Goal: Transaction & Acquisition: Purchase product/service

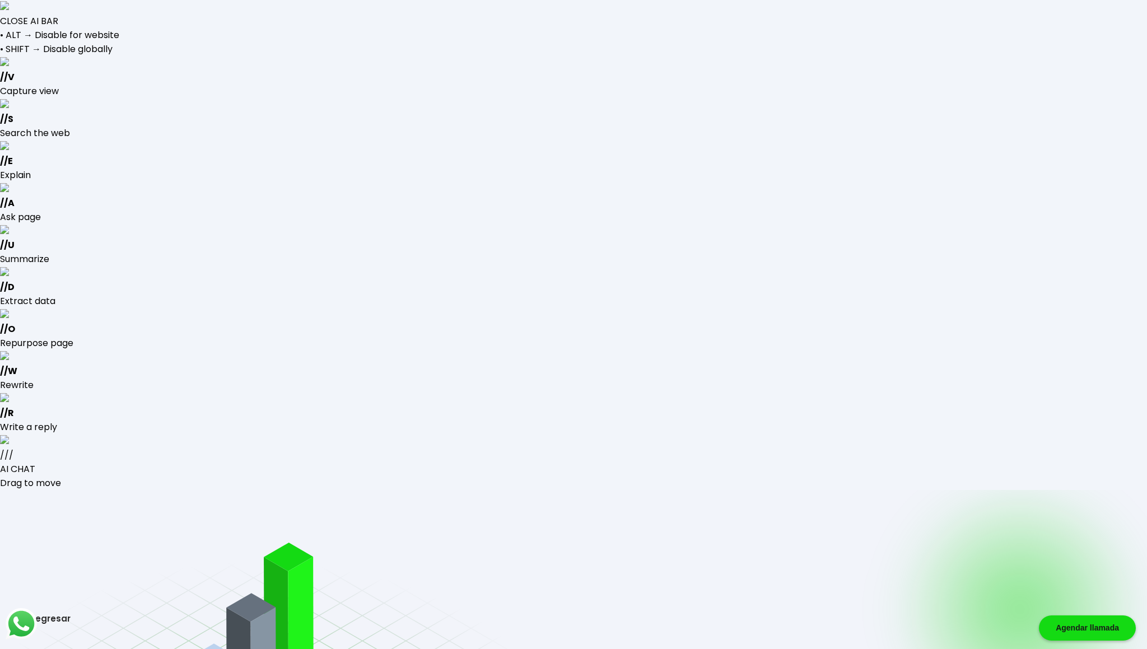
type input "[EMAIL_ADDRESS][DOMAIN_NAME]"
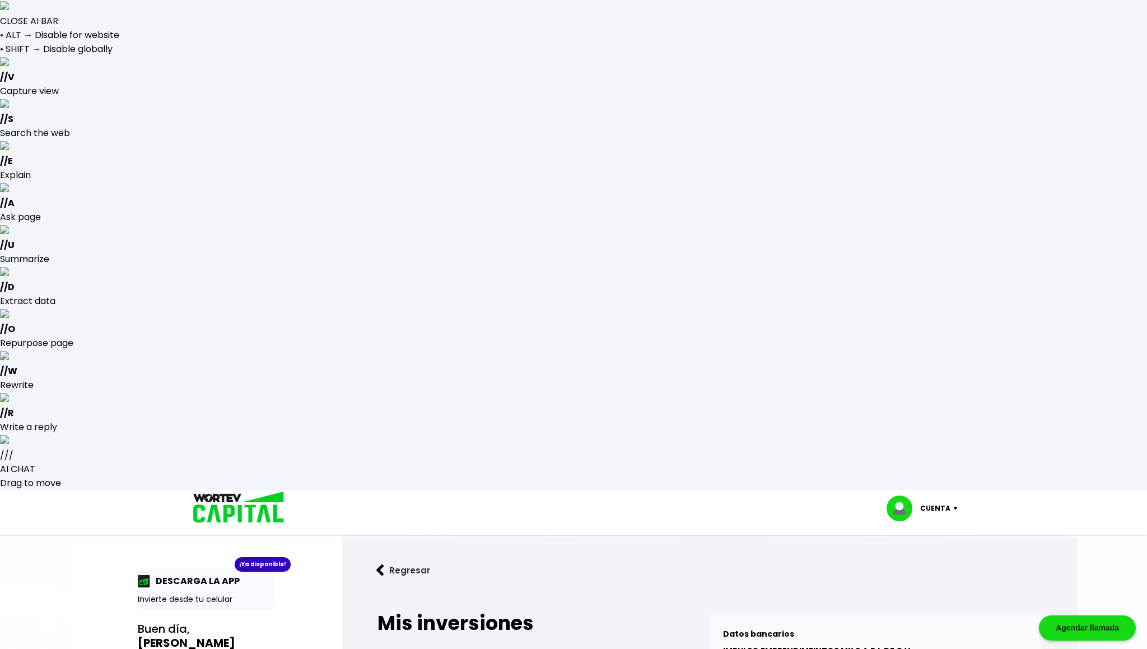
select select "1"
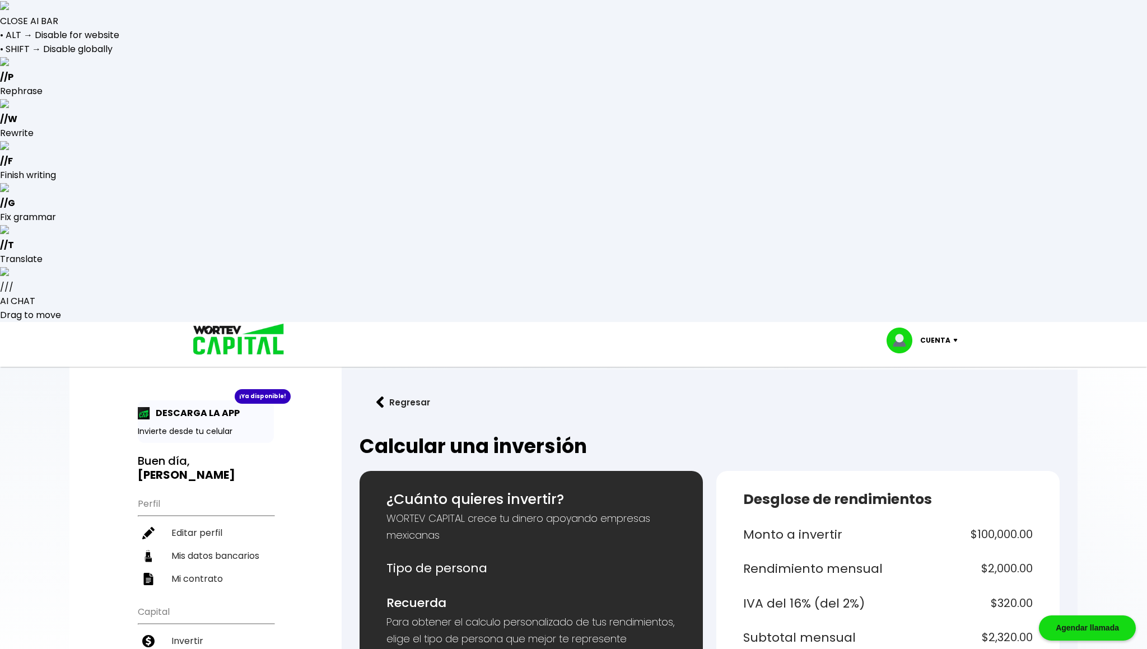
type input "500000"
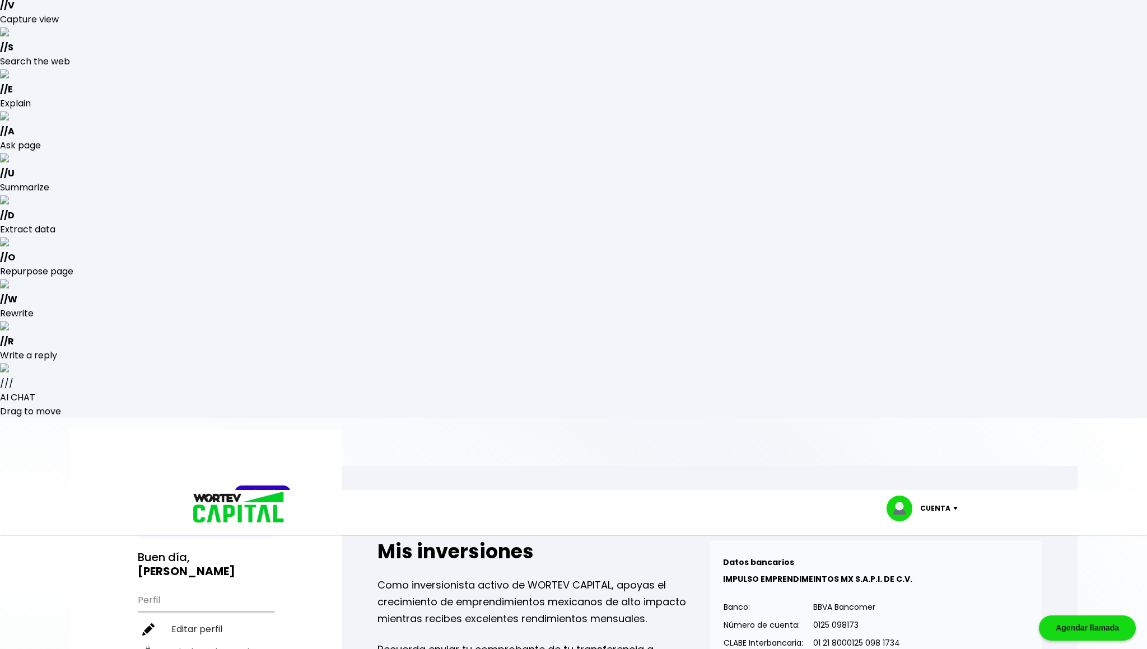
scroll to position [78, 0]
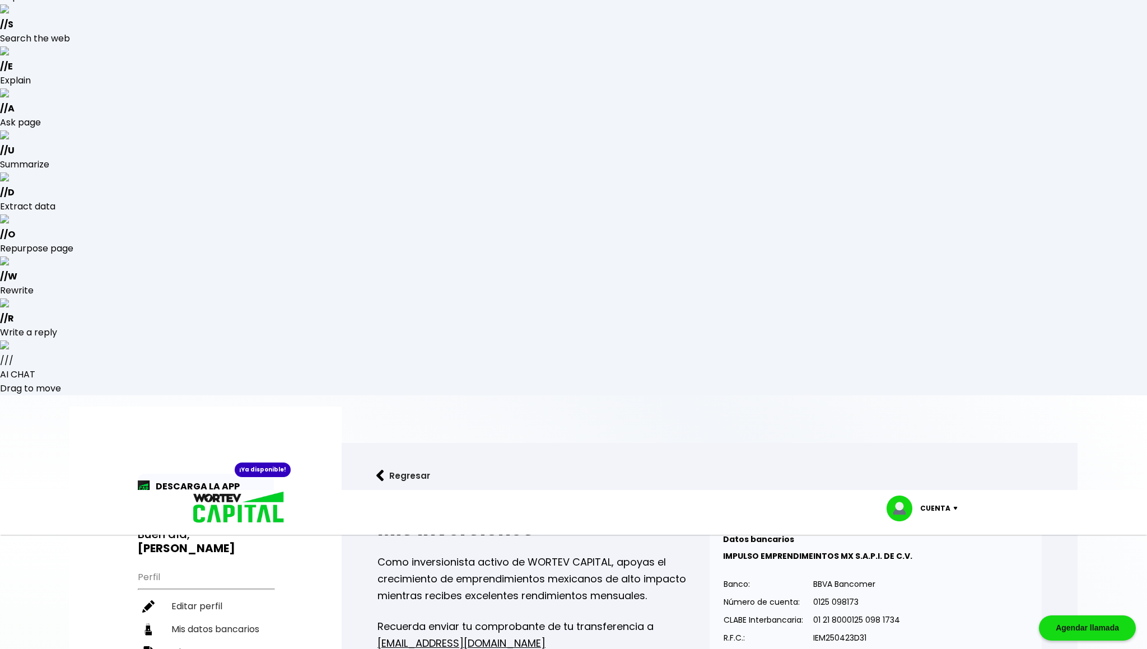
scroll to position [94, 0]
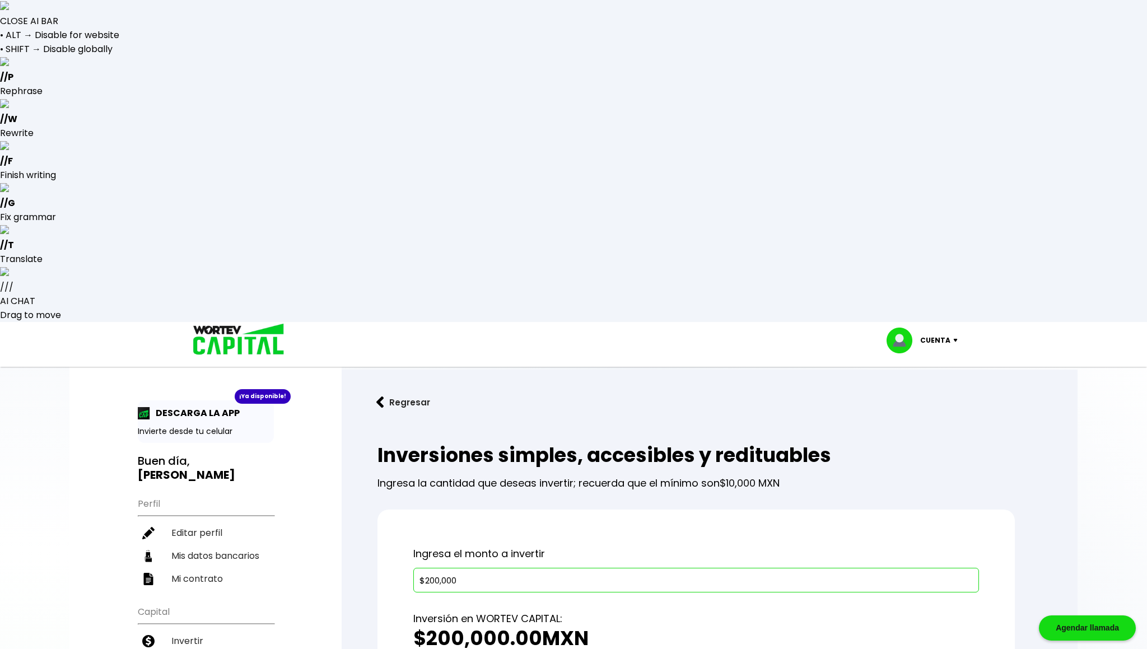
type input "$200,000"
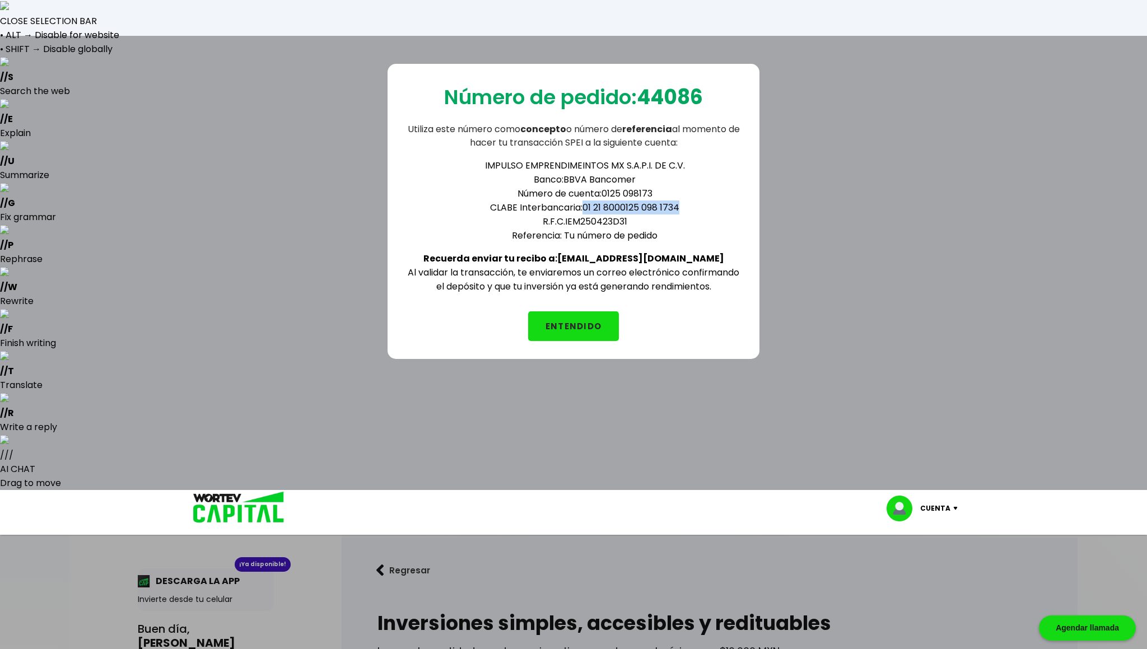
drag, startPoint x: 583, startPoint y: 205, endPoint x: 682, endPoint y: 204, distance: 98.5
click at [682, 204] on li "CLABE Interbancaria: 01 21 8000125 098 1734" at bounding box center [584, 207] width 313 height 14
copy li "01 21 8000125 098 1734"
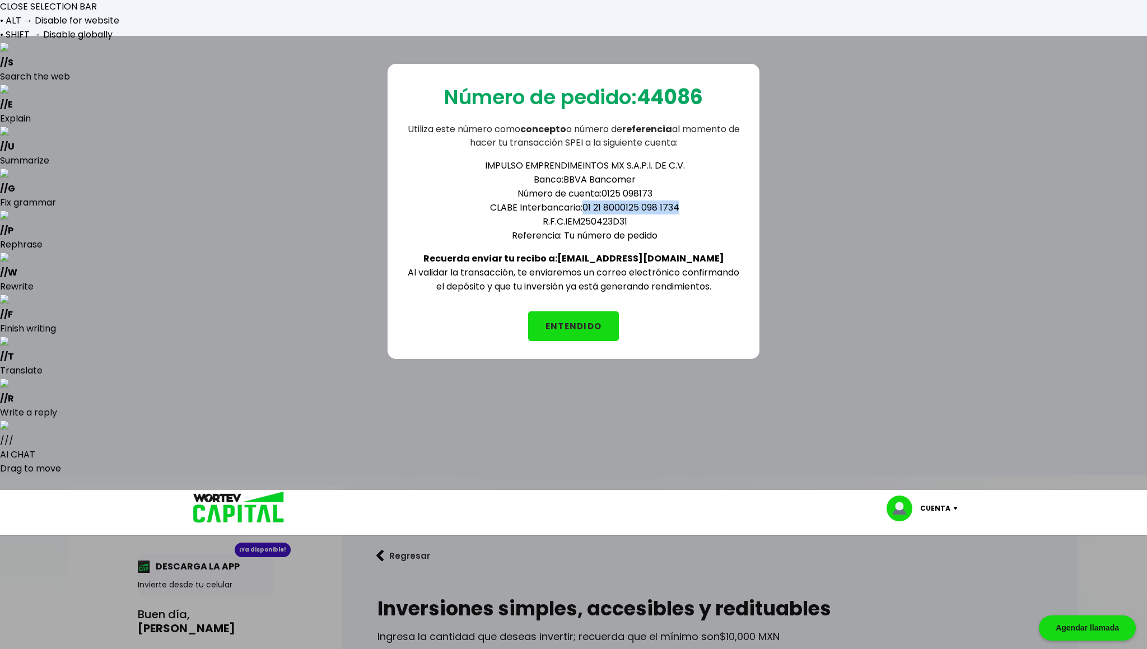
scroll to position [11, 0]
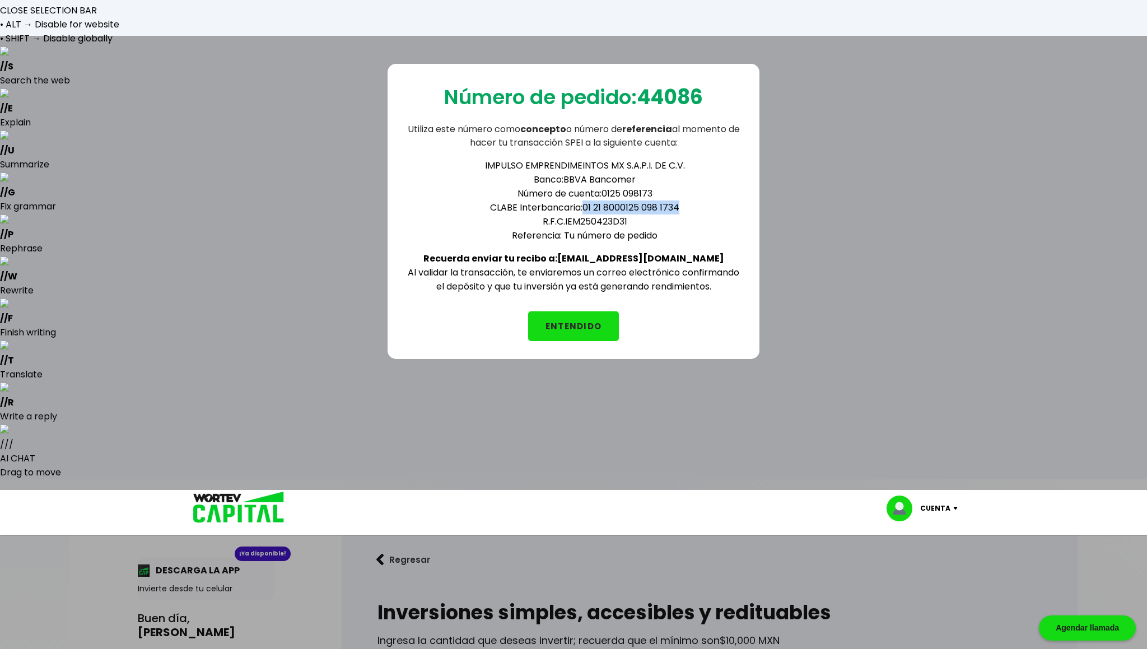
click at [572, 312] on button "ENTENDIDO" at bounding box center [573, 326] width 91 height 30
